Goal: Task Accomplishment & Management: Manage account settings

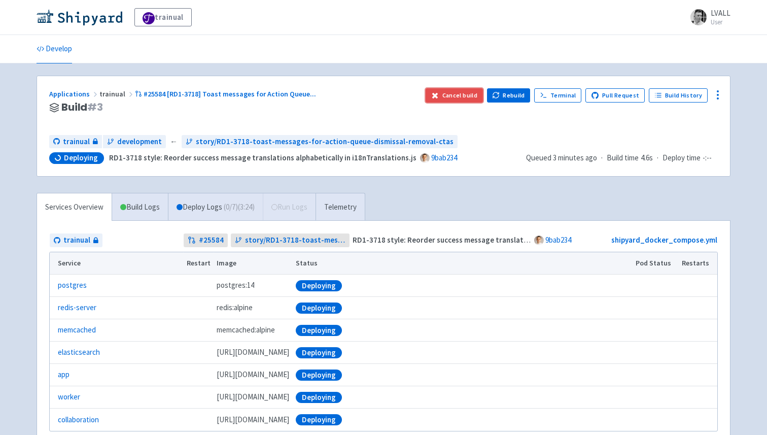
click at [472, 98] on button "Cancel build" at bounding box center [453, 95] width 57 height 14
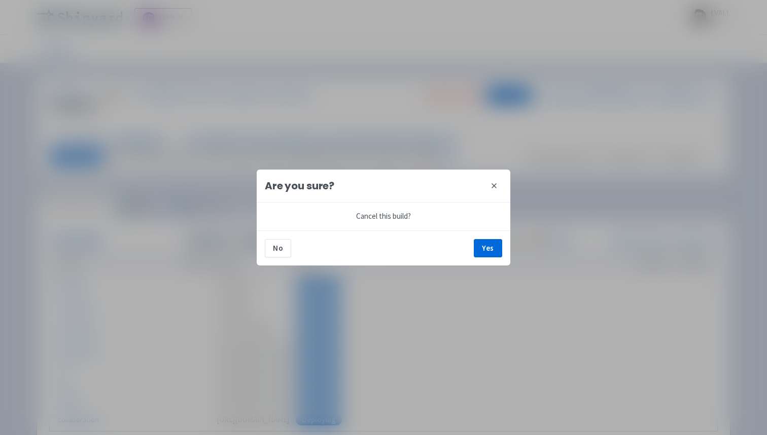
click at [498, 188] on button "close" at bounding box center [494, 185] width 16 height 16
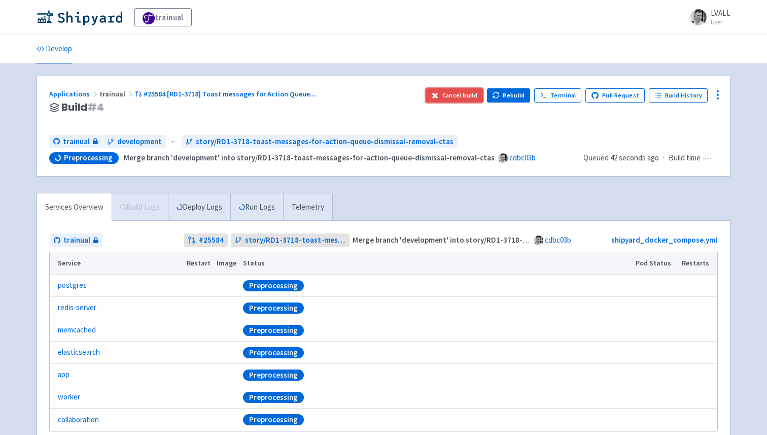
click at [456, 96] on button "Cancel build" at bounding box center [453, 95] width 57 height 14
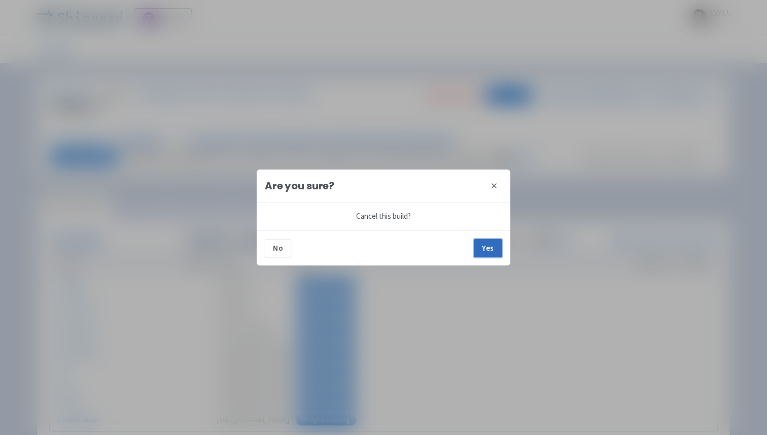
click at [488, 254] on button "Yes" at bounding box center [488, 248] width 28 height 18
